Goal: Information Seeking & Learning: Compare options

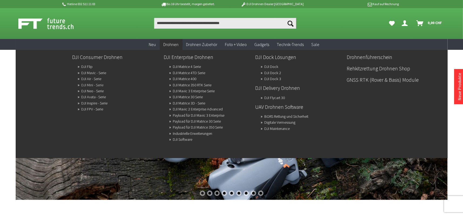
click at [91, 83] on link "DJI Mini - Serie" at bounding box center [93, 85] width 22 height 8
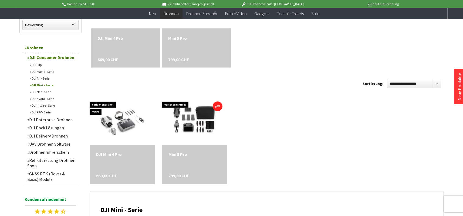
scroll to position [216, 0]
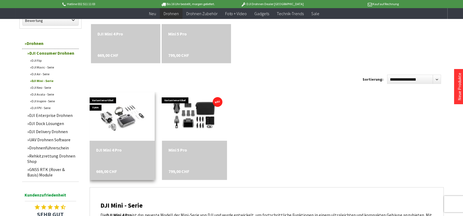
click at [112, 159] on div "DJI Mini 4 Pro 669,00 CHF" at bounding box center [122, 160] width 65 height 39
click at [127, 119] on img at bounding box center [122, 116] width 85 height 68
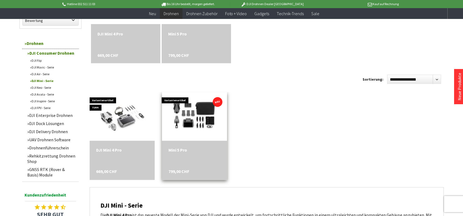
click at [216, 146] on div "Mini 5 Pro 799,00 CHF" at bounding box center [194, 160] width 65 height 39
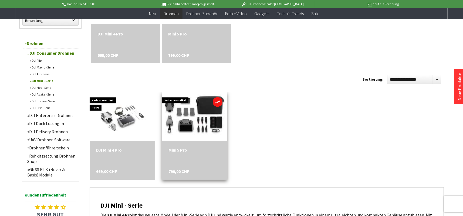
click at [198, 117] on img at bounding box center [194, 116] width 91 height 61
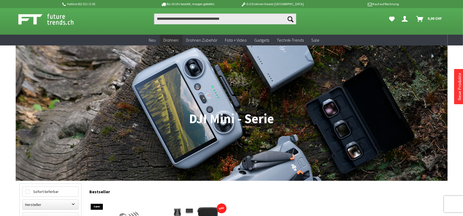
scroll to position [0, 0]
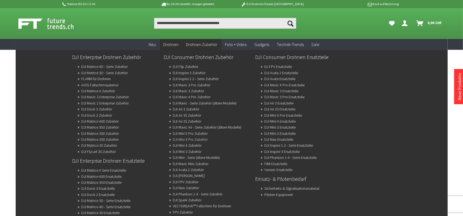
click at [205, 138] on link "DJI Mini 4 Pro Zubehör" at bounding box center [190, 139] width 35 height 8
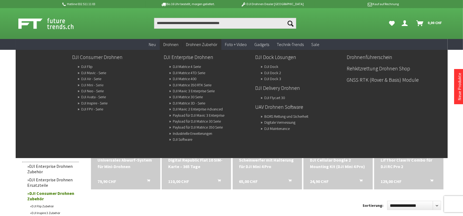
click at [101, 83] on link "DJI Mini - Serie" at bounding box center [93, 85] width 22 height 8
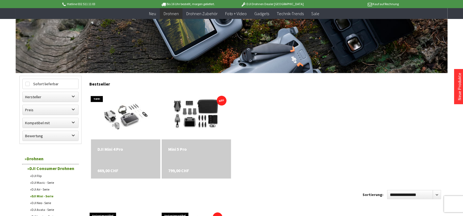
scroll to position [108, 0]
